Goal: Information Seeking & Learning: Learn about a topic

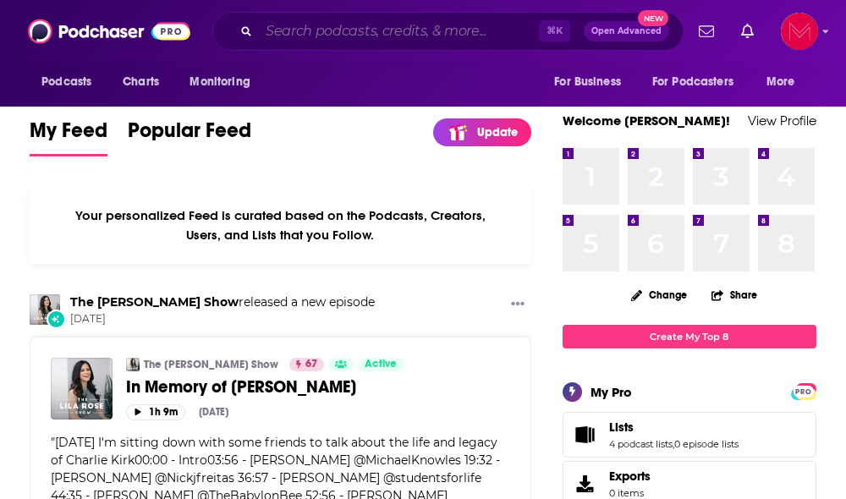
click at [310, 37] on input "Search podcasts, credits, & more..." at bounding box center [399, 31] width 280 height 27
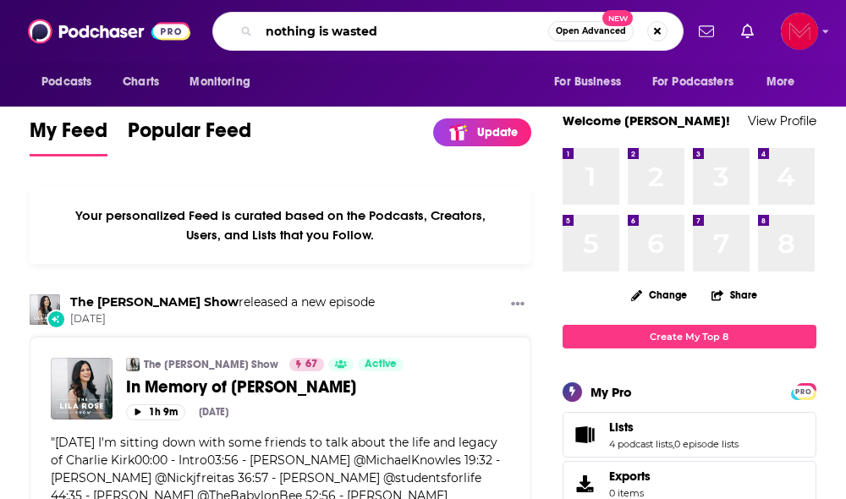
type input "nothing is wasted"
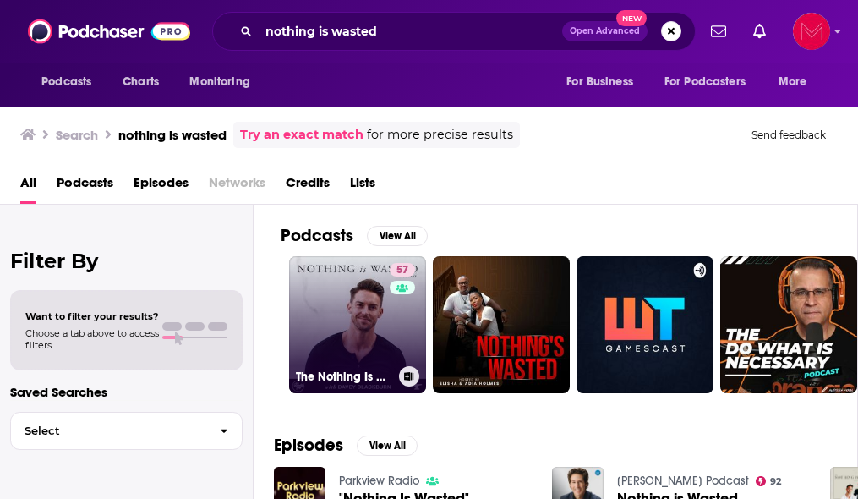
click at [319, 334] on link "57 The Nothing Is Wasted Podcast" at bounding box center [357, 324] width 137 height 137
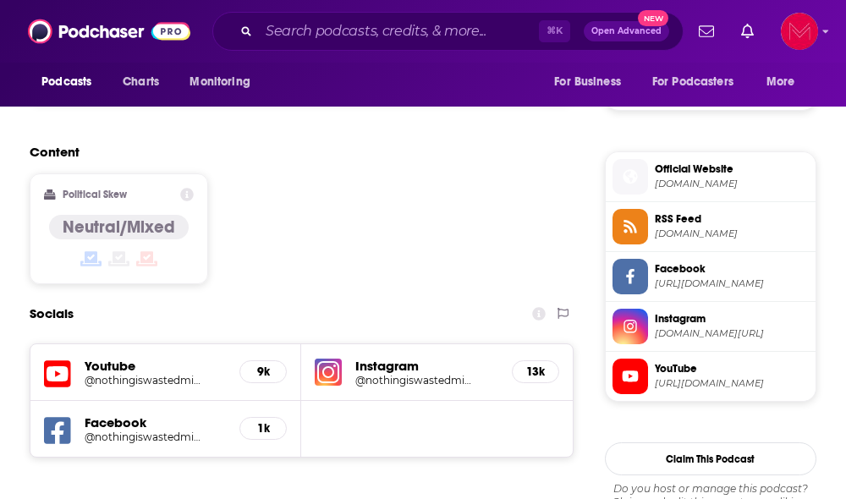
scroll to position [1290, 0]
